Goal: Book appointment/travel/reservation

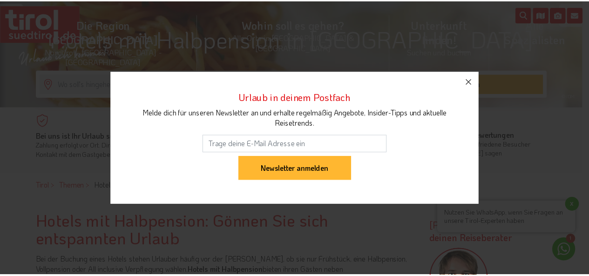
scroll to position [145, 0]
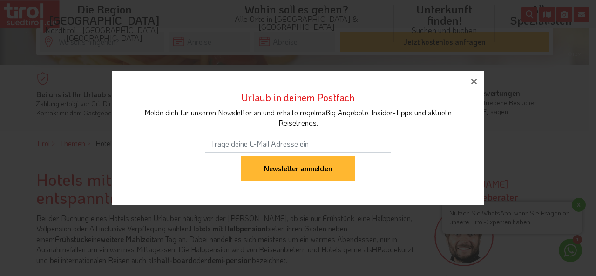
click at [476, 81] on icon "button" at bounding box center [473, 81] width 11 height 11
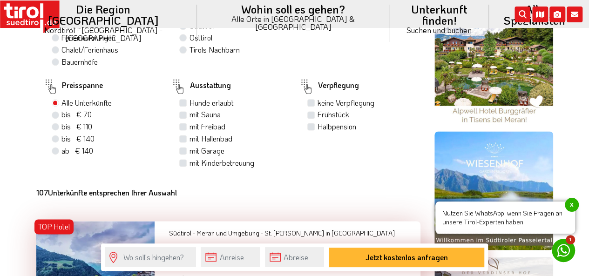
scroll to position [556, 0]
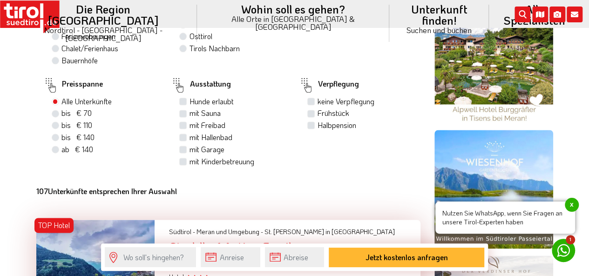
click at [317, 124] on label "Halbpension" at bounding box center [336, 125] width 39 height 10
click at [313, 124] on input "Halbpension" at bounding box center [312, 125] width 6 height 6
checkbox input "true"
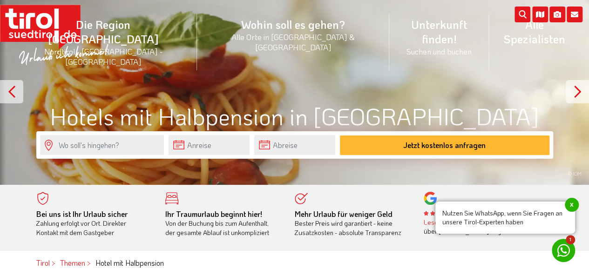
scroll to position [23, 0]
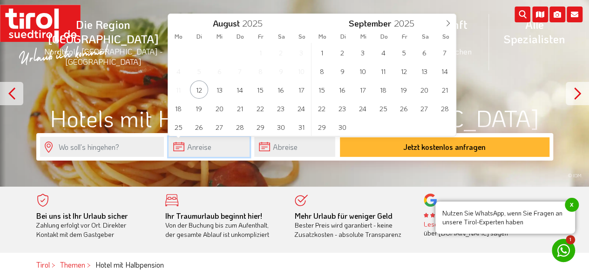
click at [220, 142] on input "text" at bounding box center [208, 147] width 81 height 20
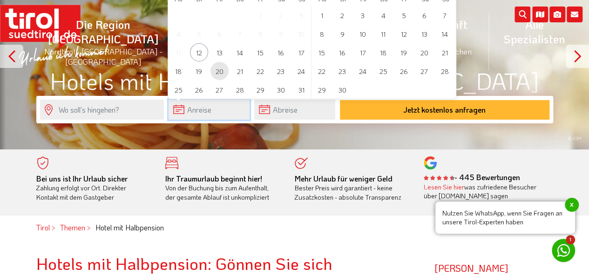
scroll to position [65, 0]
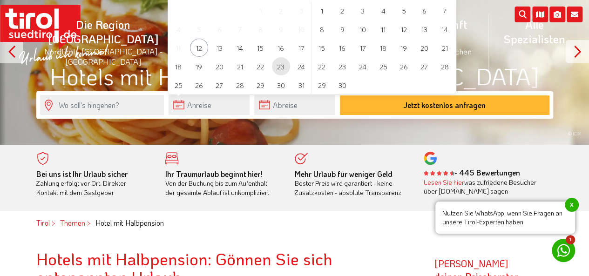
click at [273, 66] on span "23" at bounding box center [281, 66] width 18 height 18
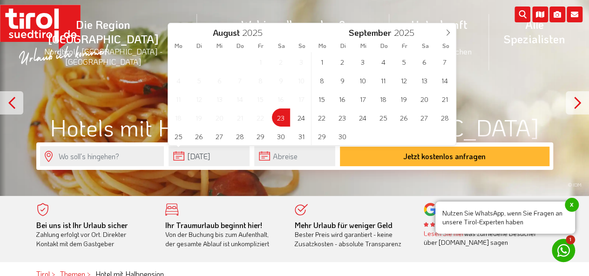
scroll to position [0, 0]
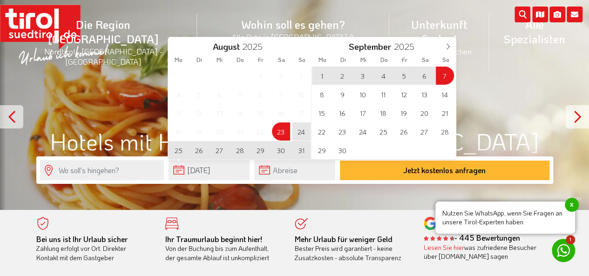
click at [445, 75] on span "7" at bounding box center [445, 76] width 18 height 18
type input "[DATE]"
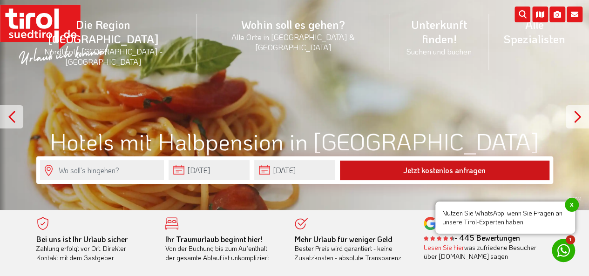
click at [433, 168] on button "Jetzt kostenlos anfragen" at bounding box center [444, 171] width 209 height 20
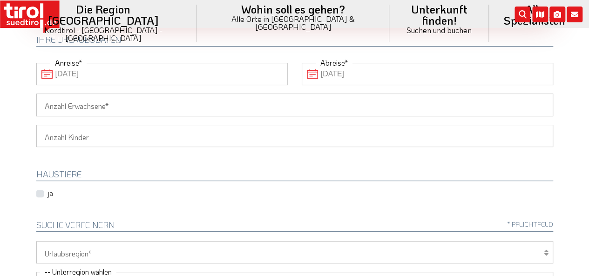
scroll to position [125, 0]
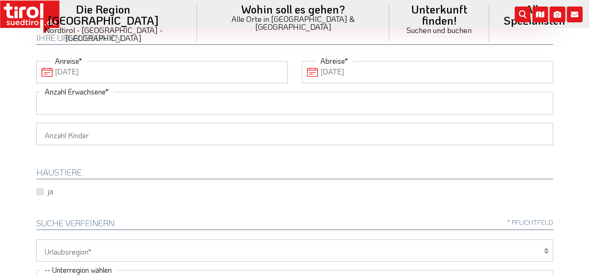
click at [97, 107] on input "Anzahl Erwachsene" at bounding box center [294, 103] width 516 height 22
type input "2"
click at [82, 133] on select "1 2 3 4 5 6" at bounding box center [294, 134] width 516 height 22
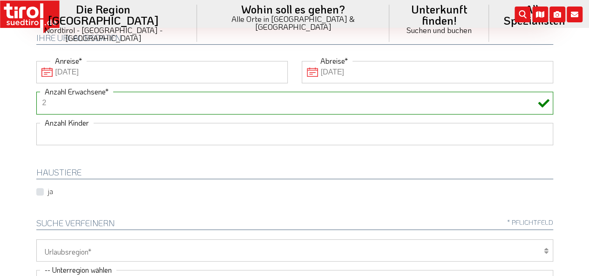
select select "2"
click at [36, 123] on select "1 2 3 4 5 6" at bounding box center [294, 134] width 516 height 22
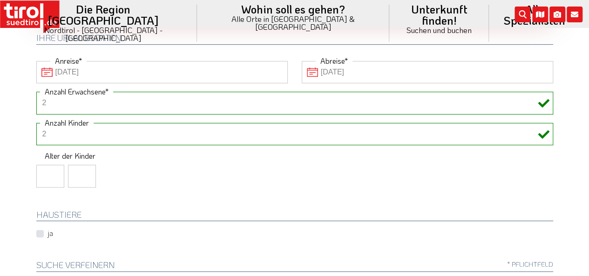
click at [39, 177] on input "number" at bounding box center [50, 176] width 28 height 22
type input "11"
click at [77, 168] on input "number" at bounding box center [82, 176] width 28 height 22
type input "13"
click at [8, 151] on html "Die Region Tirol Nordtirol - Südtirol - Osttirol Tirol/Nordtirol" at bounding box center [294, 13] width 589 height 276
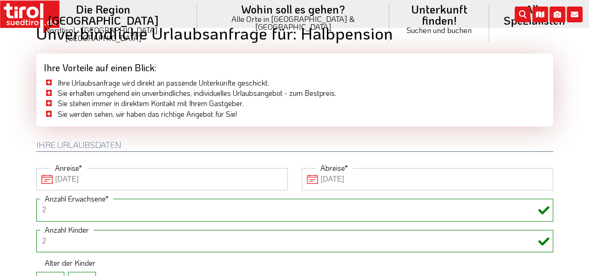
scroll to position [0, 0]
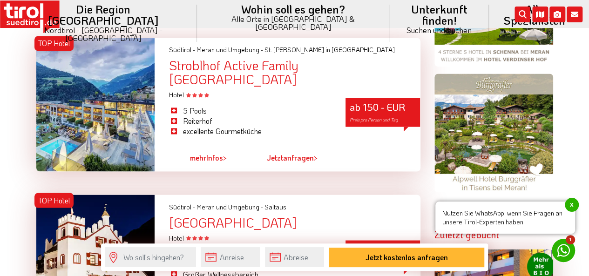
scroll to position [742, 0]
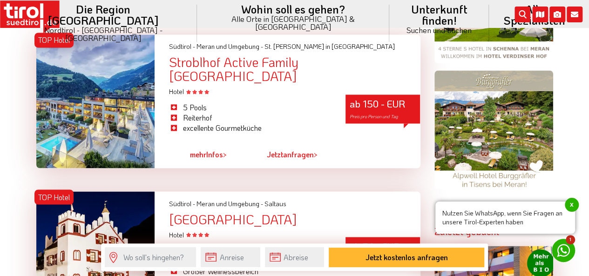
click at [369, 94] on div "ab 150 - EUR Preis pro Person und Tag" at bounding box center [382, 108] width 74 height 29
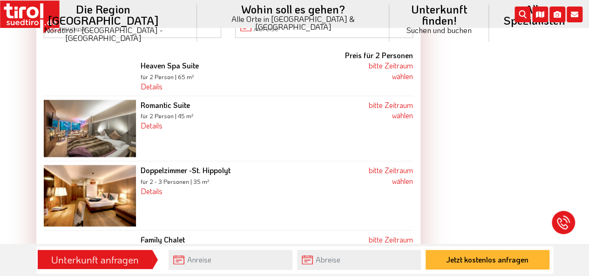
scroll to position [965, 0]
